Goal: Task Accomplishment & Management: Manage account settings

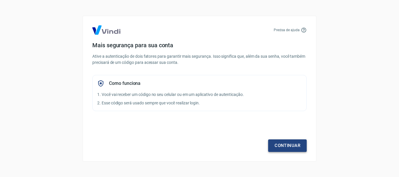
click at [285, 151] on link "Continuar" at bounding box center [287, 146] width 39 height 12
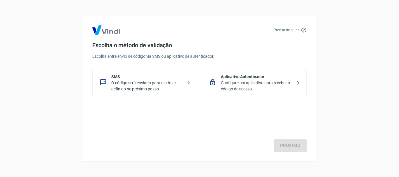
click at [155, 90] on p "O código será enviado para o celular definido no próximo passo." at bounding box center [147, 86] width 72 height 12
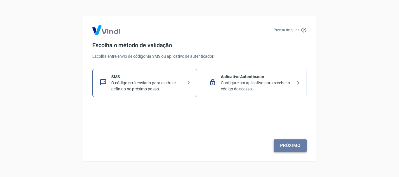
click at [276, 149] on link "Próximo" at bounding box center [290, 146] width 33 height 12
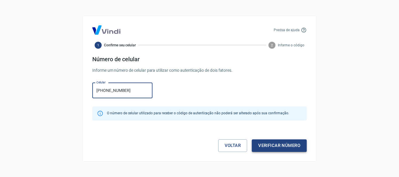
type input "[PHONE_NUMBER]"
click at [269, 146] on button "Verificar número" at bounding box center [279, 146] width 55 height 12
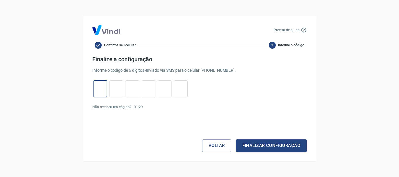
click at [101, 90] on input "tel" at bounding box center [101, 89] width 14 height 13
type input "1"
type input "3"
type input "1"
type input "2"
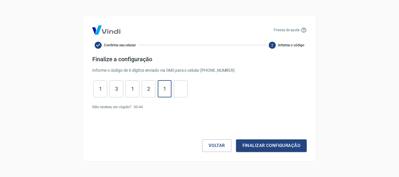
type input "1"
type input "0"
click at [269, 146] on button "Finalizar configuração" at bounding box center [271, 146] width 71 height 12
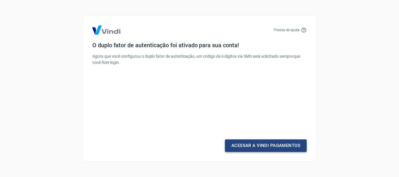
click at [259, 147] on link "Acessar a Vindi Pagamentos" at bounding box center [266, 146] width 82 height 12
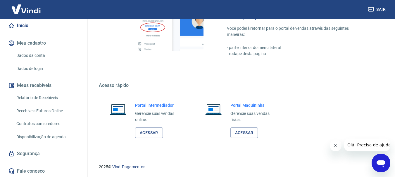
scroll to position [55, 0]
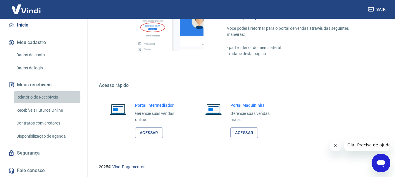
click at [47, 98] on link "Relatório de Recebíveis" at bounding box center [47, 97] width 66 height 12
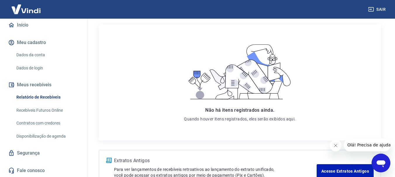
scroll to position [113, 0]
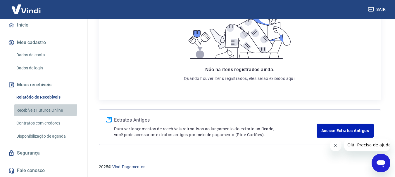
click at [43, 109] on link "Recebíveis Futuros Online" at bounding box center [47, 111] width 66 height 12
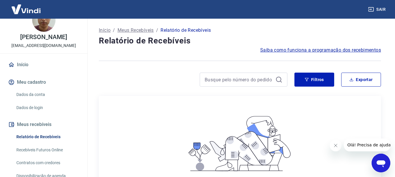
scroll to position [0, 0]
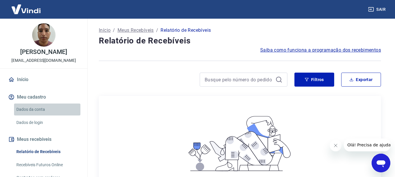
click at [56, 112] on link "Dados da conta" at bounding box center [47, 110] width 66 height 12
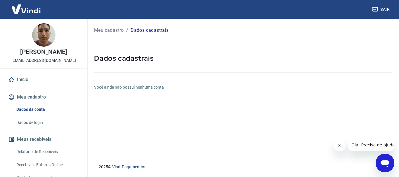
click at [42, 120] on link "Dados de login" at bounding box center [47, 123] width 66 height 12
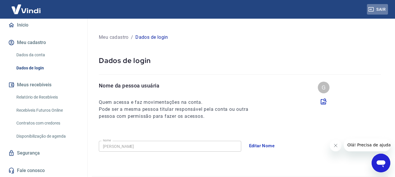
click at [372, 10] on icon "button" at bounding box center [371, 9] width 6 height 6
